Goal: Communication & Community: Participate in discussion

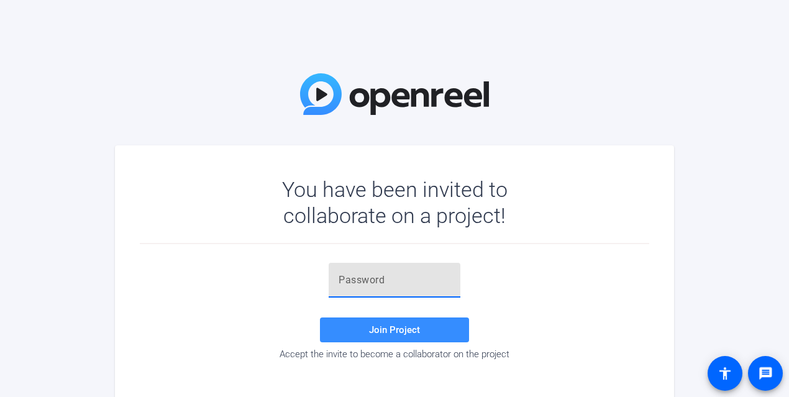
click at [343, 274] on input "text" at bounding box center [394, 280] width 112 height 15
paste input "In sum, we would like to hear, in your words: Agent [PERSON_NAME] was looking t…"
type input "In sum, we would like to hear, in your words: Agent [PERSON_NAME] was looking t…"
drag, startPoint x: 440, startPoint y: 279, endPoint x: 203, endPoint y: 269, distance: 237.4
click at [203, 269] on div "In sum, we would like to hear, in your words: Agent Presley was looking to make…" at bounding box center [394, 311] width 509 height 97
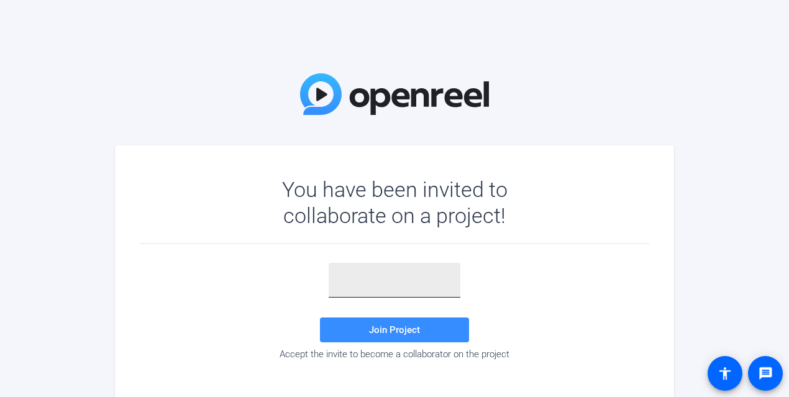
click at [349, 281] on input "text" at bounding box center [394, 280] width 112 height 15
paste input "WZzSSy"
type input "WZzSSy"
click at [355, 327] on span at bounding box center [394, 330] width 149 height 30
click at [339, 277] on input "text" at bounding box center [394, 280] width 112 height 15
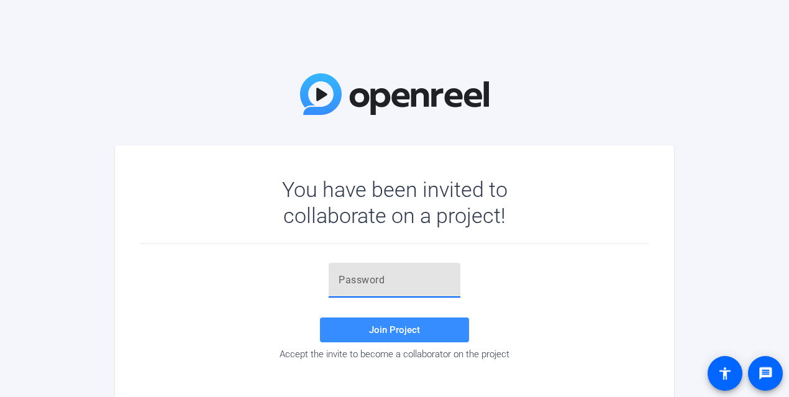
paste input "WZzSSy"
type input "WZzSSy"
click at [358, 327] on span at bounding box center [394, 330] width 149 height 30
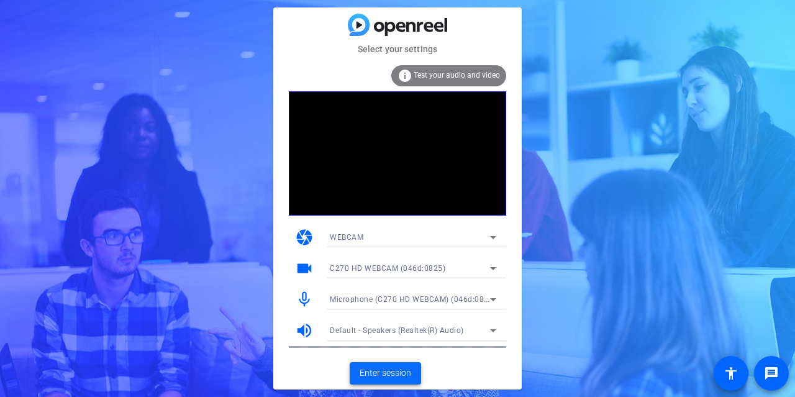
click at [382, 375] on span "Enter session" at bounding box center [386, 372] width 52 height 13
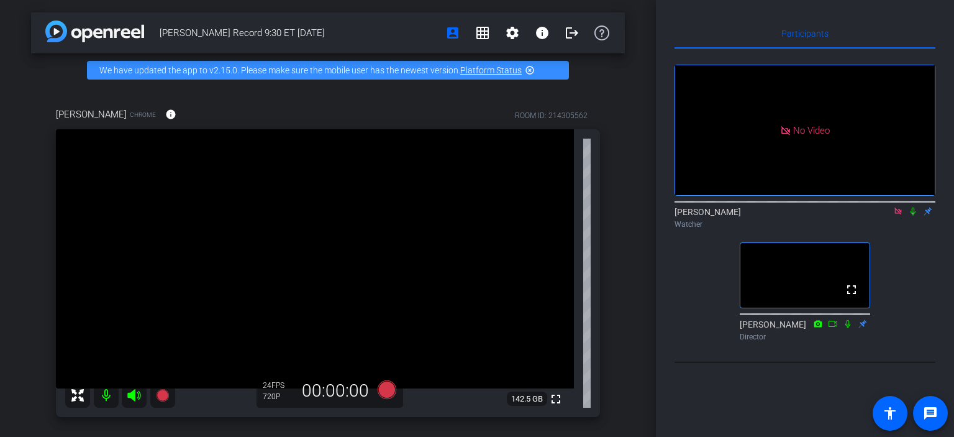
click at [788, 215] on icon at bounding box center [913, 211] width 10 height 9
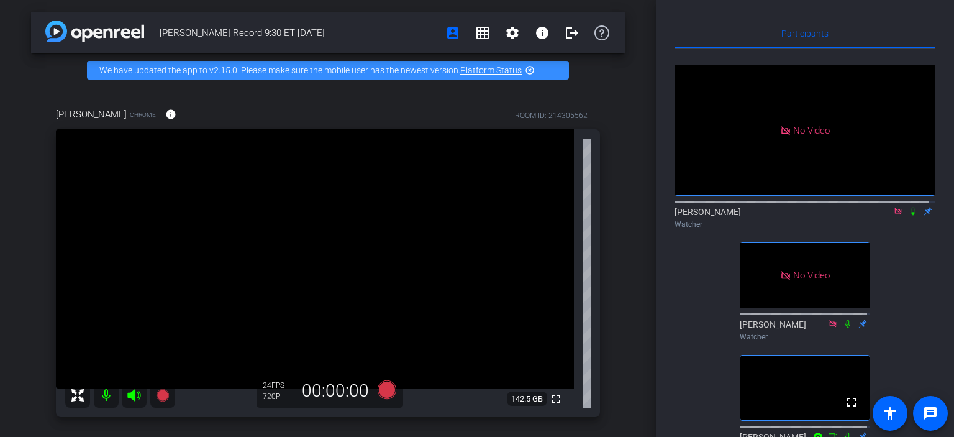
click at [788, 215] on icon at bounding box center [913, 211] width 10 height 9
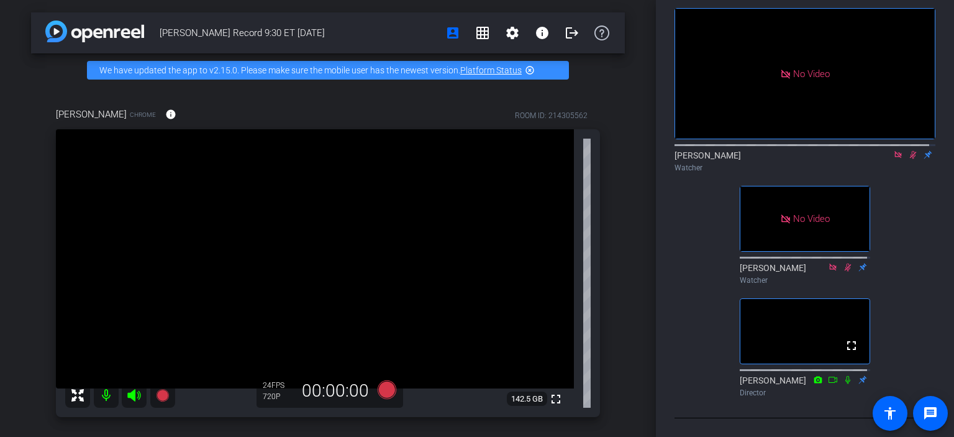
click at [788, 150] on icon at bounding box center [913, 154] width 10 height 9
click at [788, 151] on icon at bounding box center [912, 155] width 5 height 8
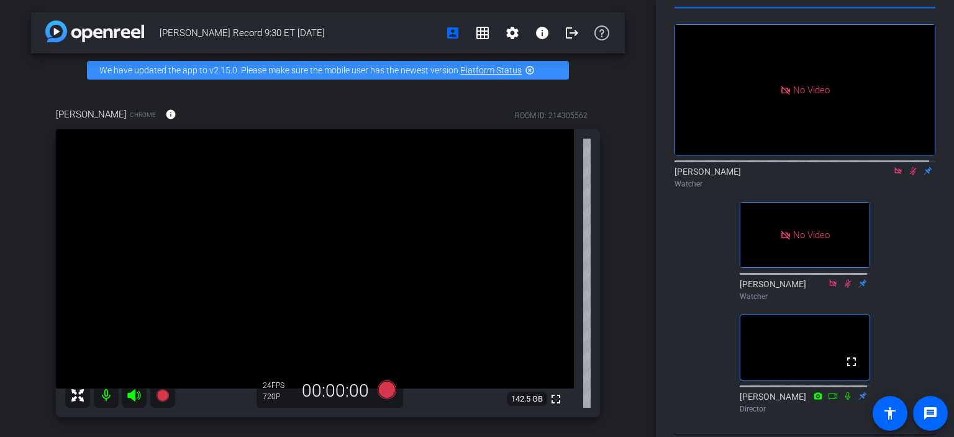
click at [788, 175] on icon at bounding box center [913, 170] width 10 height 9
click at [788, 175] on icon at bounding box center [913, 171] width 7 height 8
click at [788, 175] on icon at bounding box center [913, 170] width 10 height 9
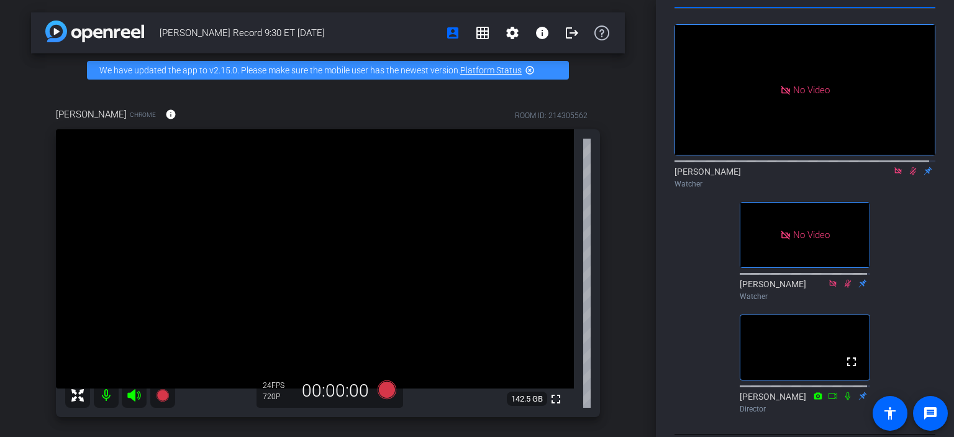
click at [788, 175] on icon at bounding box center [913, 171] width 7 height 8
click at [788, 175] on icon at bounding box center [913, 170] width 10 height 9
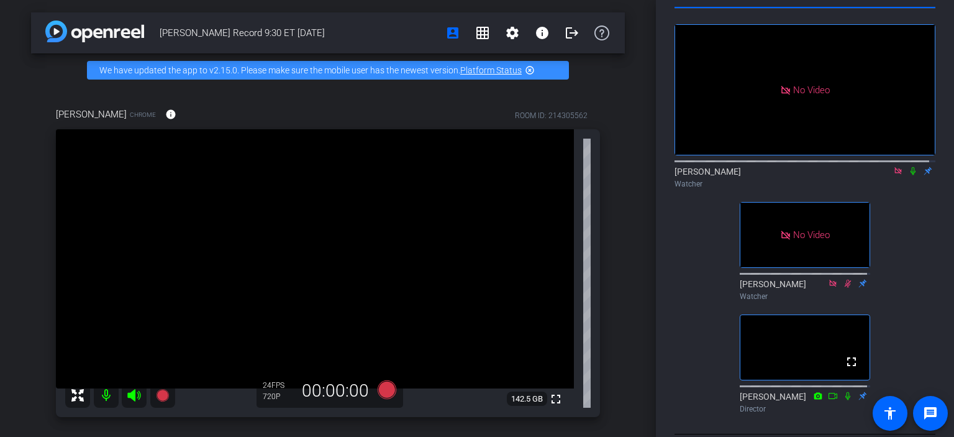
click at [788, 175] on icon at bounding box center [913, 170] width 10 height 9
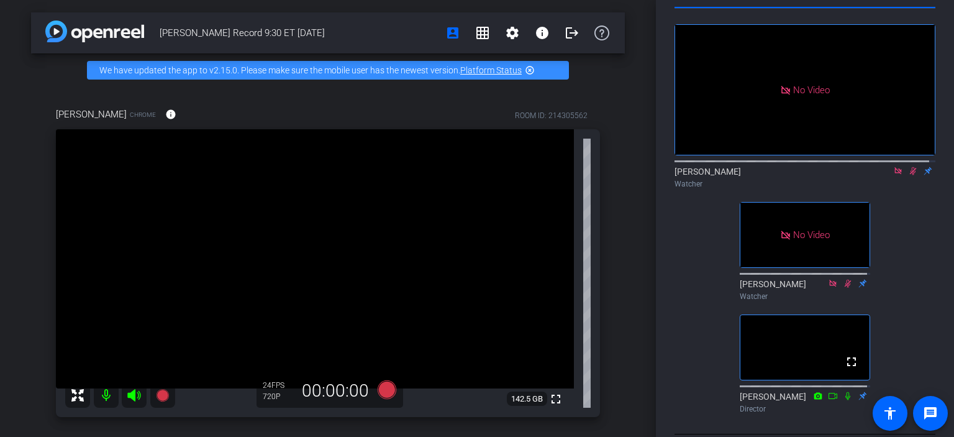
click at [788, 176] on mat-icon at bounding box center [912, 170] width 15 height 11
click at [788, 175] on icon at bounding box center [913, 170] width 10 height 9
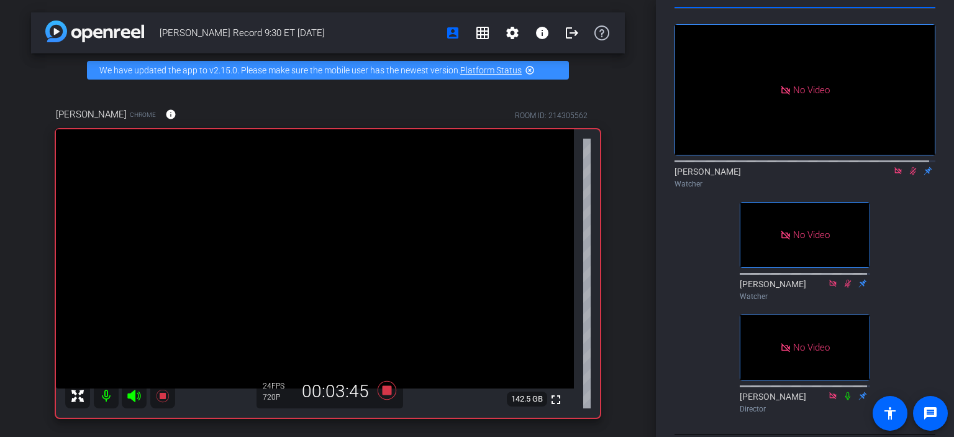
click at [788, 175] on icon at bounding box center [913, 170] width 10 height 9
click at [788, 175] on icon at bounding box center [913, 171] width 7 height 8
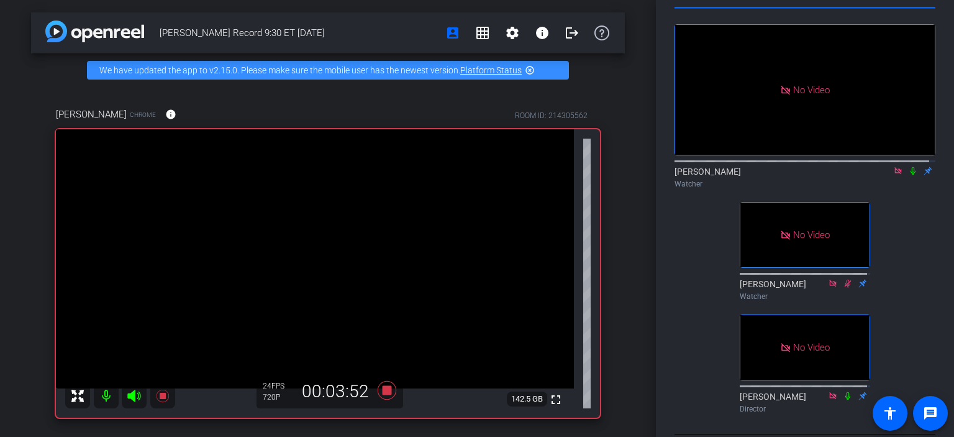
click at [788, 175] on icon at bounding box center [912, 171] width 5 height 8
click at [788, 175] on icon at bounding box center [913, 171] width 7 height 8
click at [788, 175] on icon at bounding box center [912, 171] width 5 height 8
click at [788, 175] on icon at bounding box center [913, 171] width 7 height 8
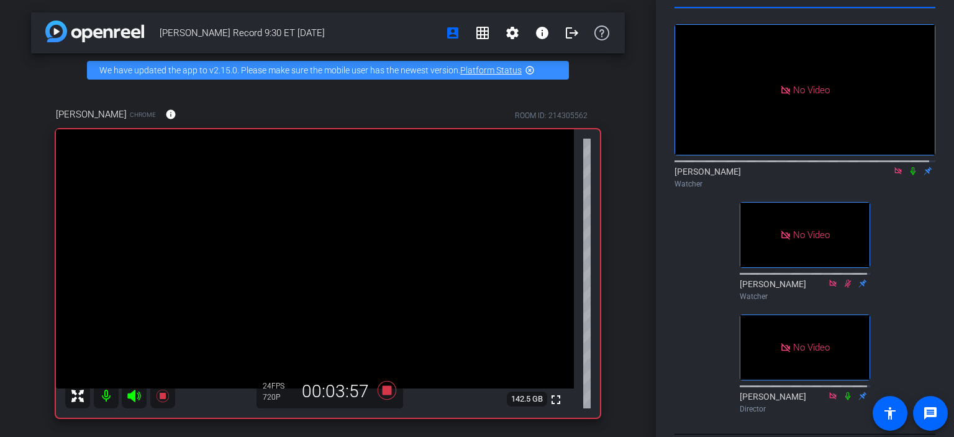
click at [788, 175] on icon at bounding box center [912, 171] width 5 height 8
click at [788, 175] on icon at bounding box center [913, 171] width 7 height 8
click at [788, 175] on icon at bounding box center [912, 171] width 5 height 8
click at [788, 175] on icon at bounding box center [913, 171] width 7 height 8
click at [788, 175] on icon at bounding box center [912, 171] width 5 height 8
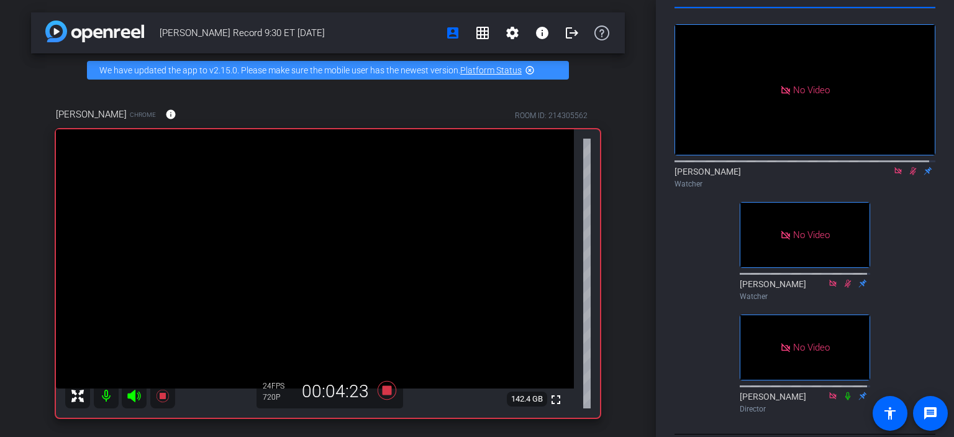
click at [788, 175] on icon at bounding box center [913, 171] width 7 height 8
click at [788, 175] on icon at bounding box center [913, 170] width 10 height 9
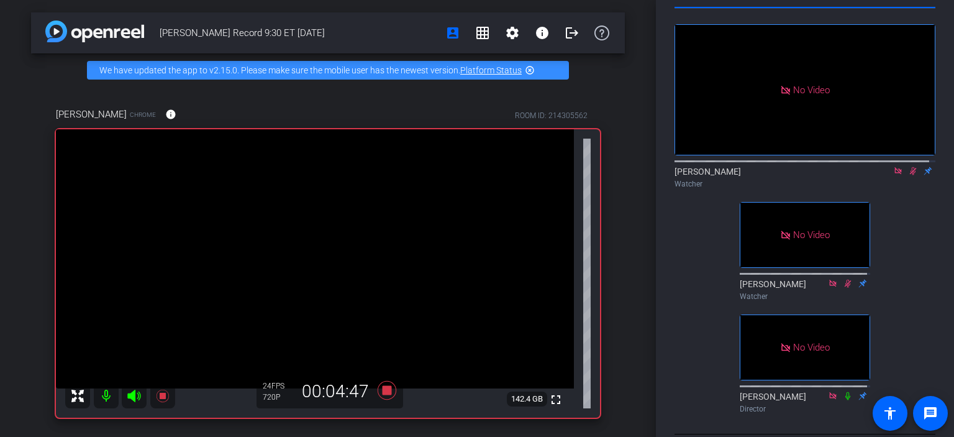
click at [788, 175] on icon at bounding box center [913, 170] width 10 height 9
click at [788, 175] on icon at bounding box center [913, 171] width 7 height 8
click at [788, 175] on icon at bounding box center [912, 171] width 5 height 8
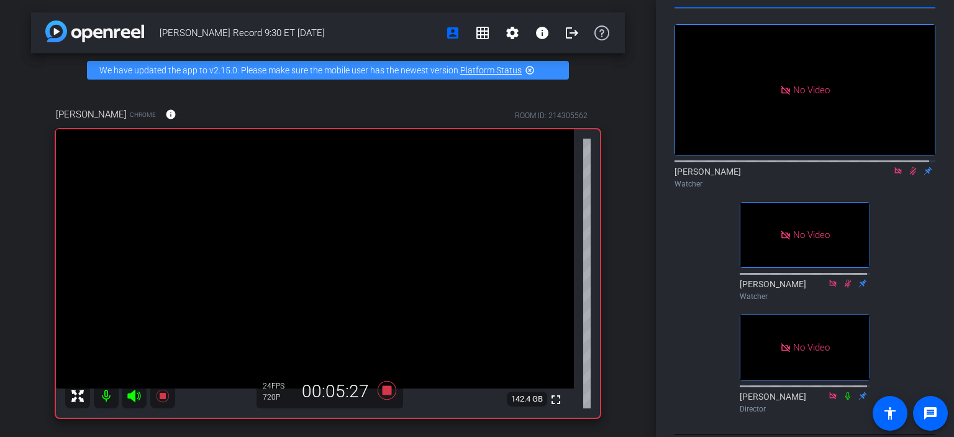
click at [788, 175] on icon at bounding box center [913, 171] width 7 height 8
click at [788, 175] on icon at bounding box center [912, 171] width 5 height 8
click at [788, 175] on icon at bounding box center [913, 170] width 10 height 9
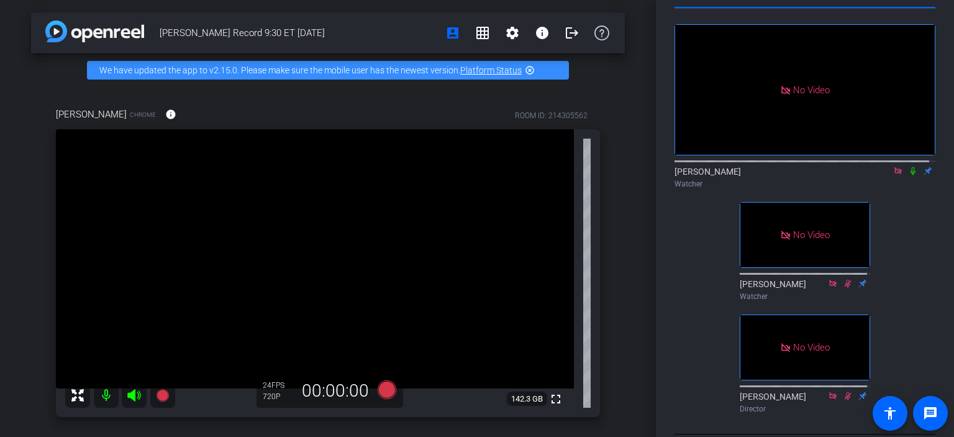
click at [788, 175] on icon at bounding box center [913, 170] width 10 height 9
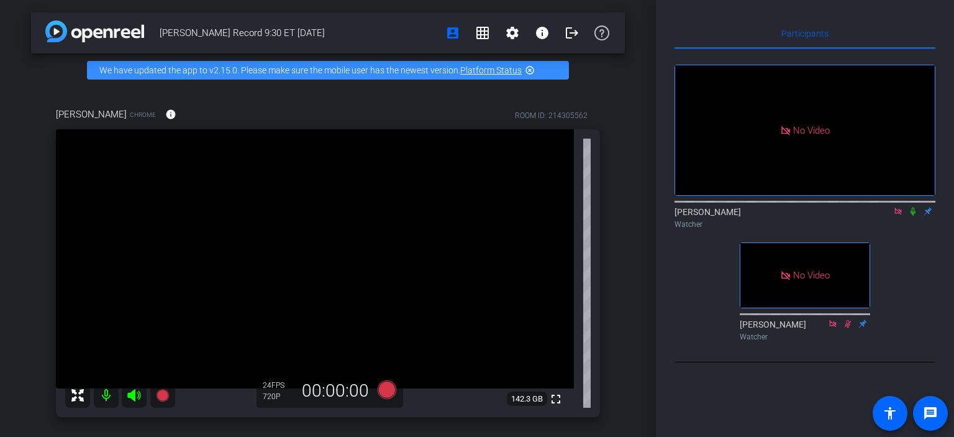
scroll to position [0, 0]
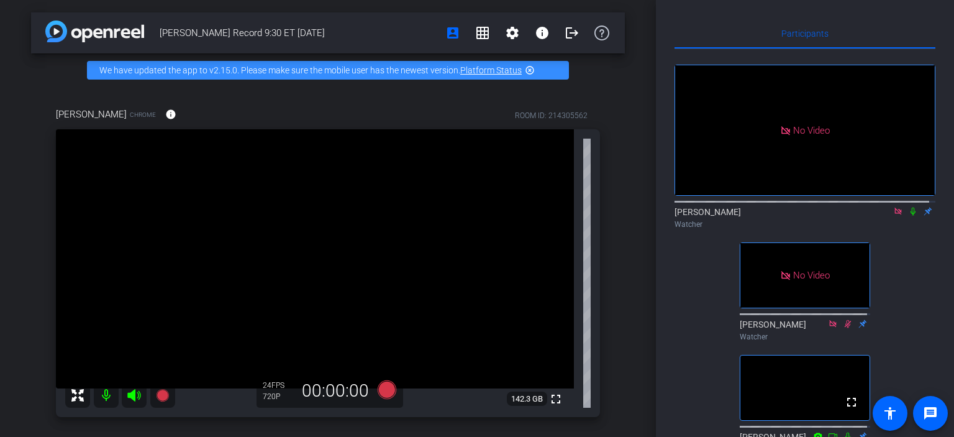
click at [788, 215] on icon at bounding box center [913, 211] width 10 height 9
click at [788, 215] on icon at bounding box center [913, 211] width 7 height 8
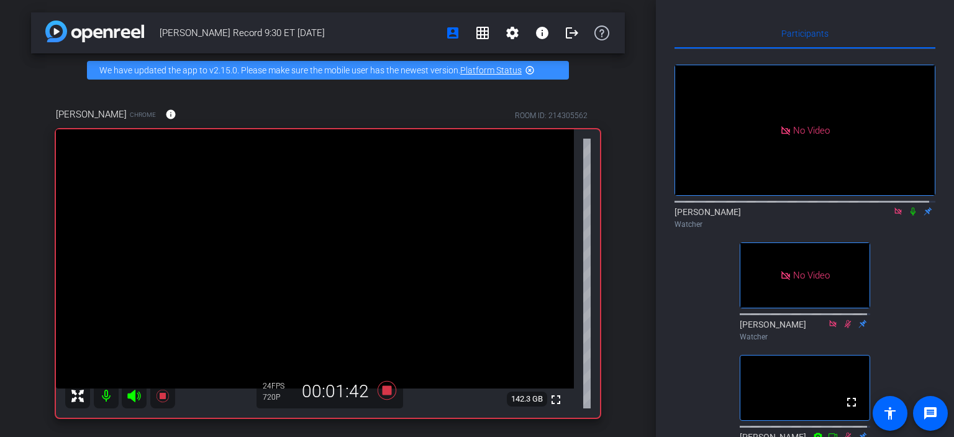
click at [788, 215] on icon at bounding box center [912, 211] width 5 height 8
click at [788, 215] on icon at bounding box center [913, 211] width 10 height 9
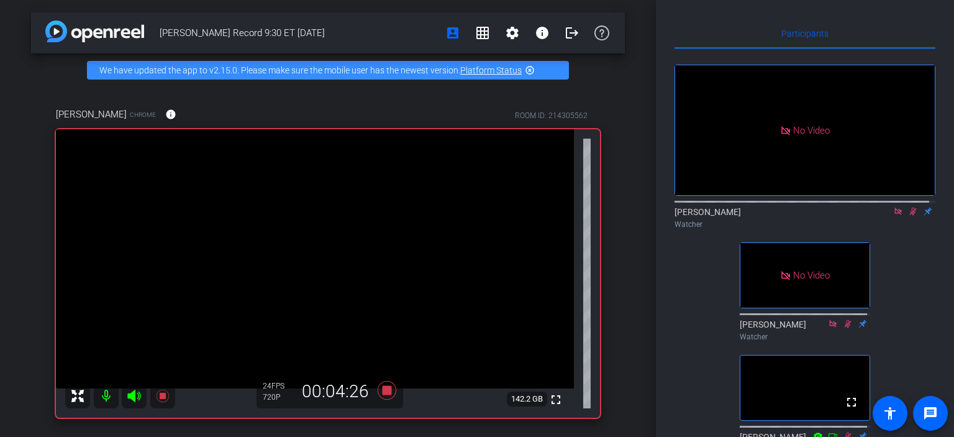
click at [788, 215] on icon at bounding box center [913, 211] width 10 height 9
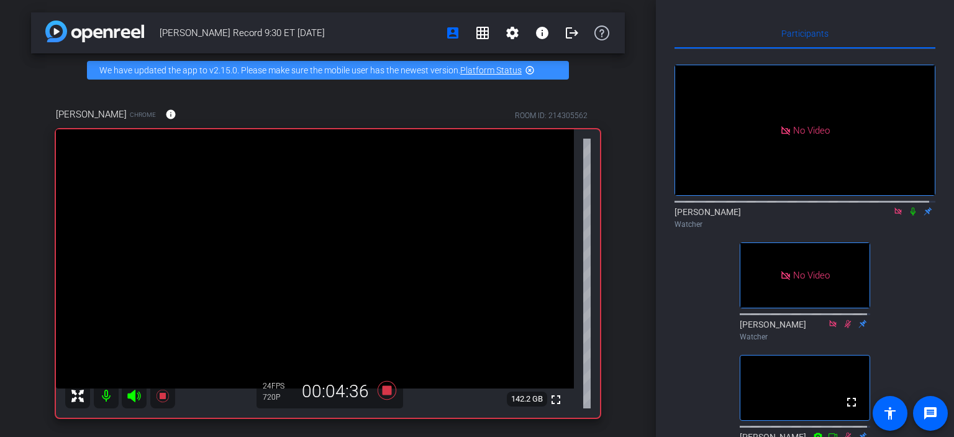
click at [788, 215] on icon at bounding box center [913, 211] width 10 height 9
click at [788, 215] on icon at bounding box center [913, 211] width 7 height 8
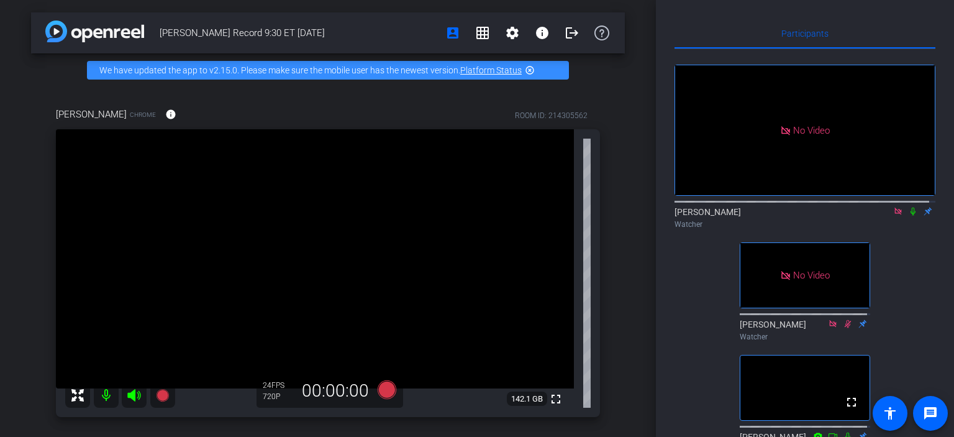
click at [788, 215] on icon at bounding box center [912, 211] width 5 height 8
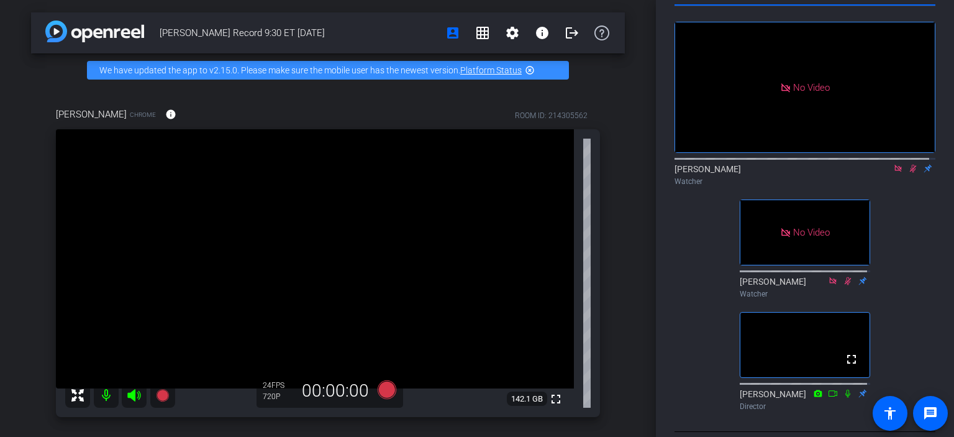
scroll to position [102, 0]
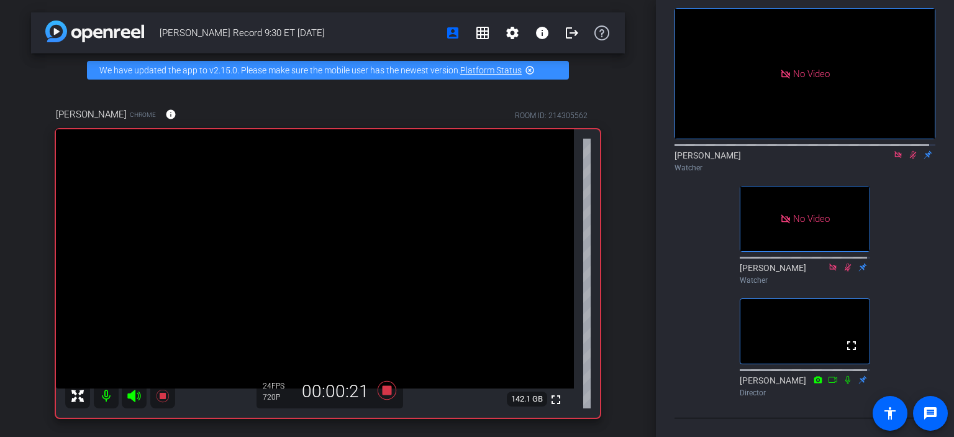
click at [788, 263] on icon at bounding box center [848, 267] width 10 height 9
click at [788, 150] on icon at bounding box center [913, 154] width 10 height 9
click at [788, 151] on icon at bounding box center [912, 155] width 5 height 8
click at [788, 150] on icon at bounding box center [913, 154] width 10 height 9
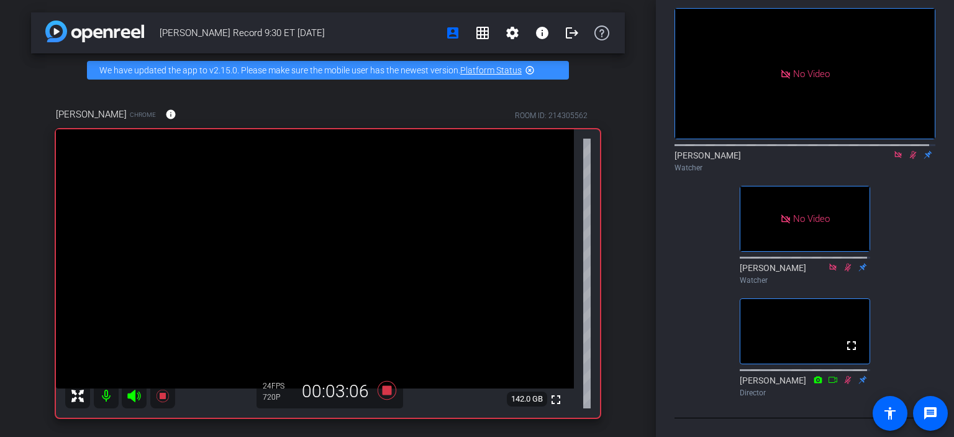
click at [788, 150] on icon at bounding box center [913, 154] width 10 height 9
click at [788, 149] on mat-icon at bounding box center [897, 154] width 15 height 11
click at [788, 148] on mat-icon "flip" at bounding box center [912, 153] width 15 height 11
click at [788, 150] on icon at bounding box center [883, 154] width 10 height 9
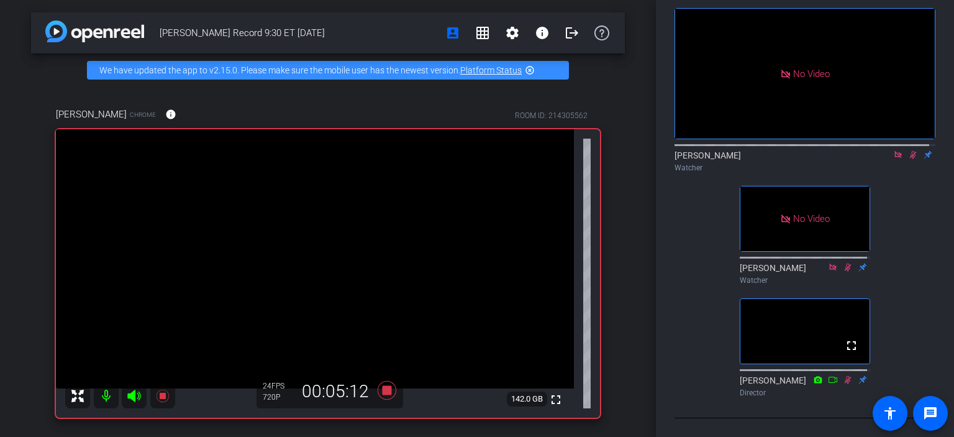
click at [788, 150] on icon at bounding box center [913, 154] width 10 height 9
drag, startPoint x: 914, startPoint y: 124, endPoint x: 904, endPoint y: 119, distance: 11.4
click at [788, 149] on div "[PERSON_NAME] Watcher" at bounding box center [804, 161] width 261 height 24
click at [788, 150] on icon at bounding box center [913, 154] width 10 height 9
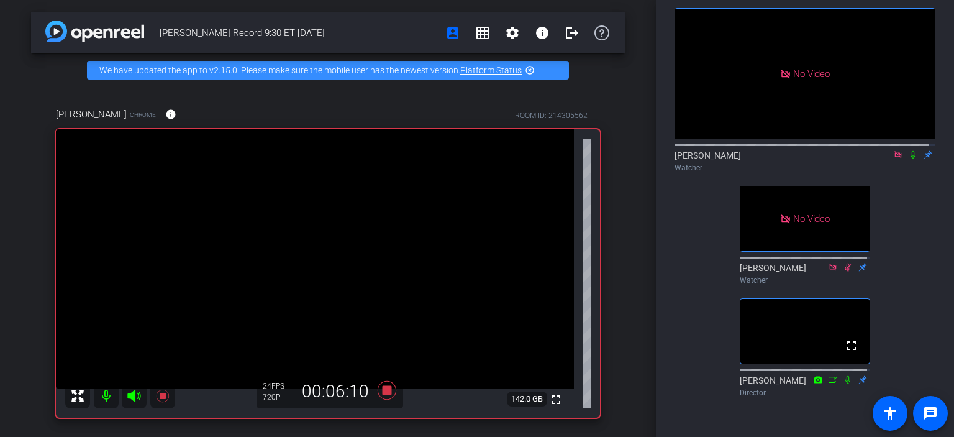
click at [788, 150] on icon at bounding box center [913, 154] width 10 height 9
click at [788, 149] on mat-icon at bounding box center [912, 154] width 15 height 11
click at [788, 150] on icon at bounding box center [913, 154] width 10 height 9
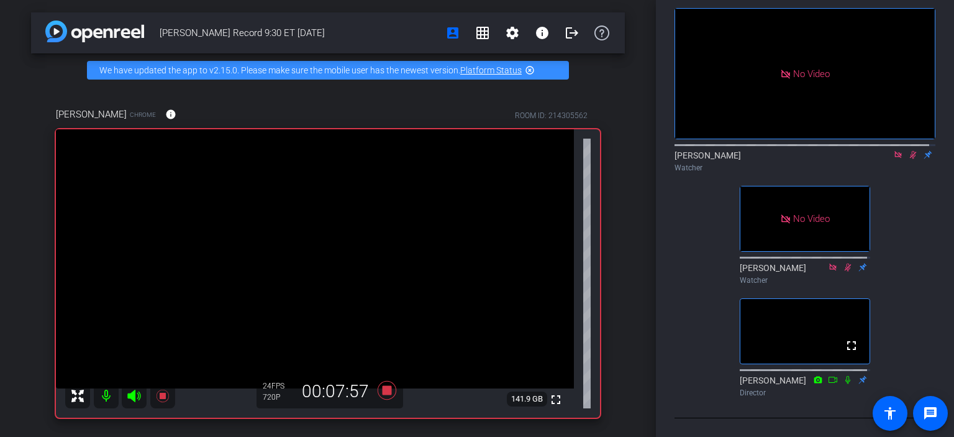
click at [788, 150] on icon at bounding box center [913, 154] width 10 height 9
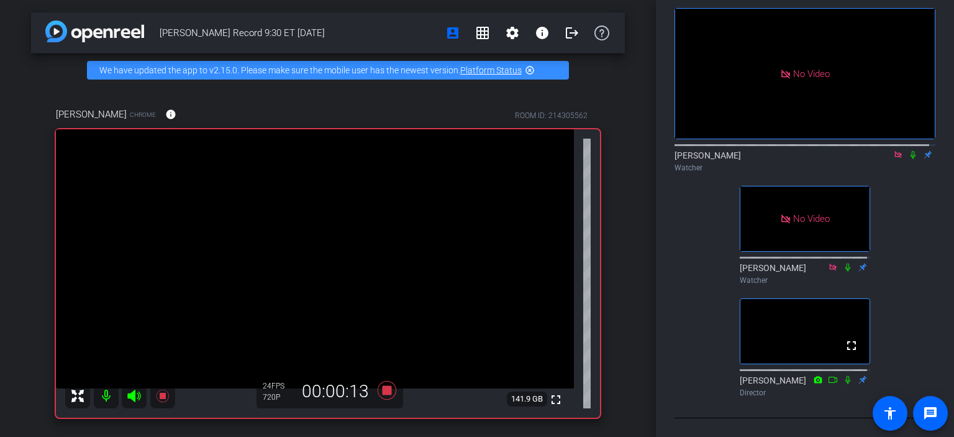
click at [788, 150] on icon at bounding box center [913, 154] width 10 height 9
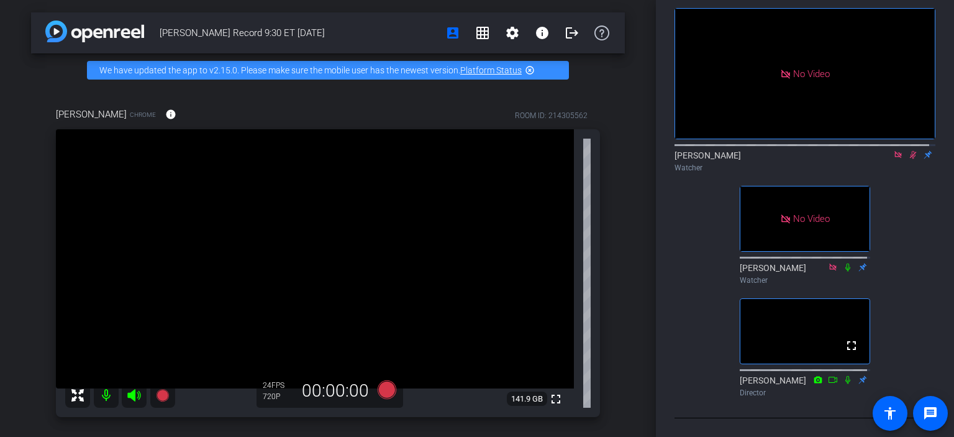
click at [788, 151] on icon at bounding box center [913, 155] width 7 height 8
click at [788, 150] on icon at bounding box center [913, 154] width 10 height 9
click at [788, 151] on icon at bounding box center [913, 155] width 7 height 8
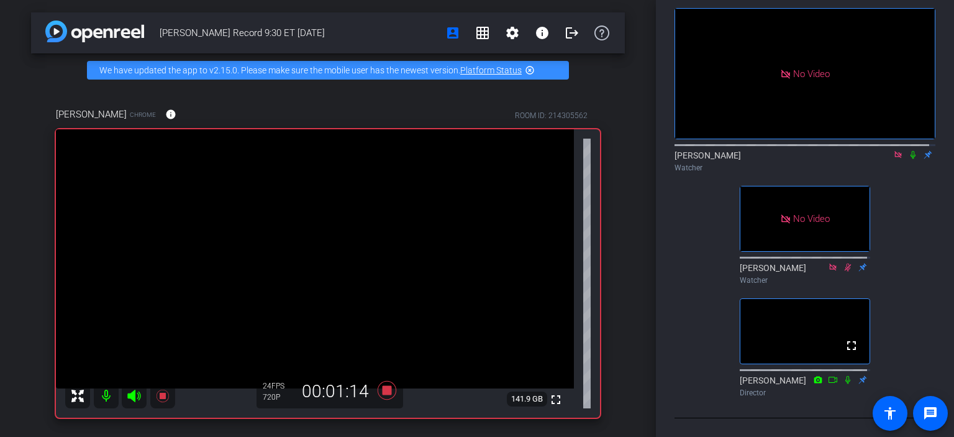
click at [788, 150] on icon at bounding box center [913, 154] width 10 height 9
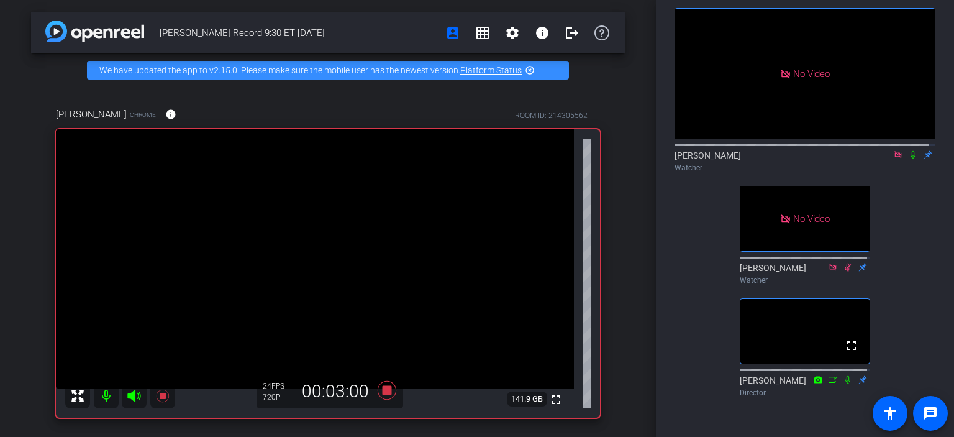
click at [788, 156] on div "No Video [PERSON_NAME] Watcher No Video [PERSON_NAME] Watcher fullscreen [PERSO…" at bounding box center [804, 197] width 261 height 409
click at [788, 150] on icon at bounding box center [913, 154] width 10 height 9
click at [788, 151] on icon at bounding box center [913, 155] width 7 height 8
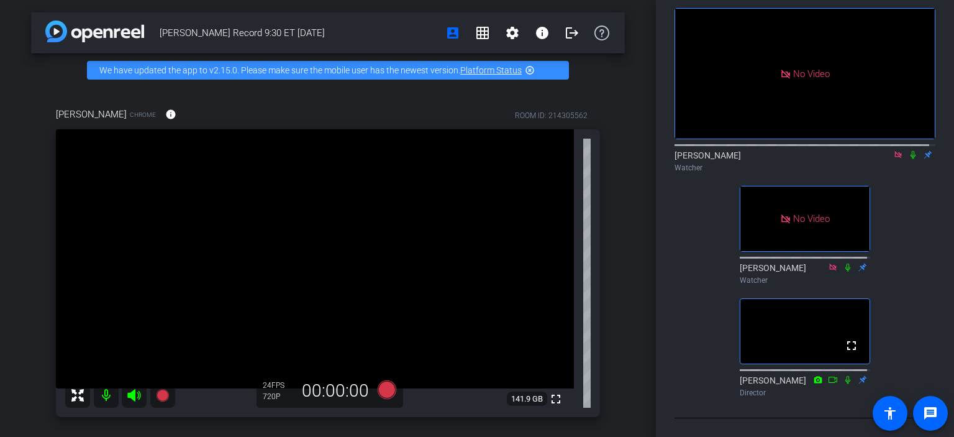
scroll to position [0, 0]
